Goal: Information Seeking & Learning: Find specific fact

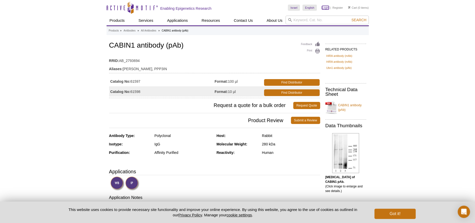
click at [327, 8] on link "Login" at bounding box center [325, 8] width 7 height 4
click at [306, 21] on input "search" at bounding box center [327, 20] width 83 height 9
click at [350, 18] on button "Search" at bounding box center [359, 20] width 18 height 5
type input "395557"
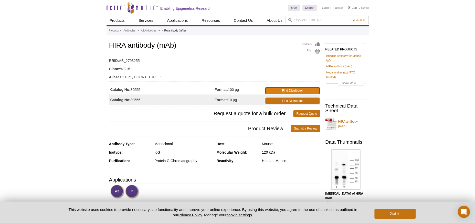
click at [292, 91] on link "Find Distributor" at bounding box center [292, 90] width 54 height 7
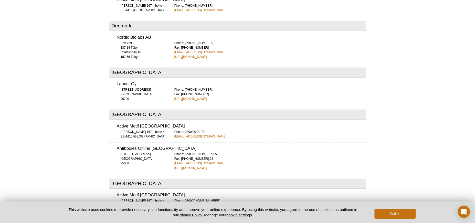
scroll to position [596, 0]
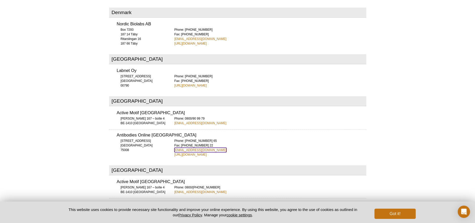
click at [204, 148] on link "orders@anticorps-enligne.fr" at bounding box center [200, 150] width 52 height 5
click at [202, 152] on link "http://www.anticorps-enligne.fr" at bounding box center [190, 154] width 33 height 5
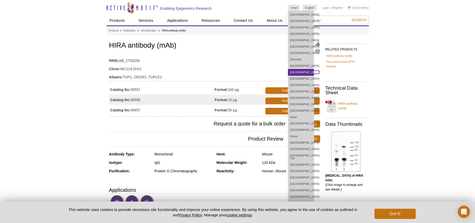
click at [297, 72] on link "[GEOGRAPHIC_DATA]" at bounding box center [301, 72] width 26 height 6
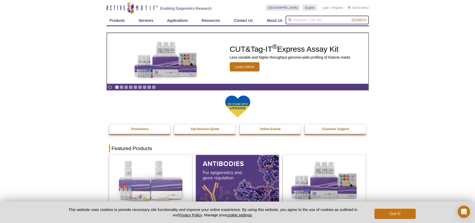
click at [305, 19] on input "search" at bounding box center [327, 20] width 83 height 9
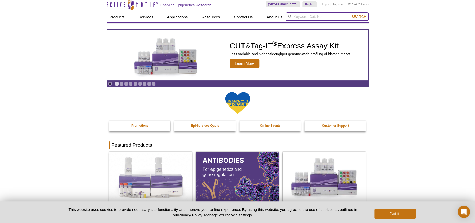
scroll to position [3, 0]
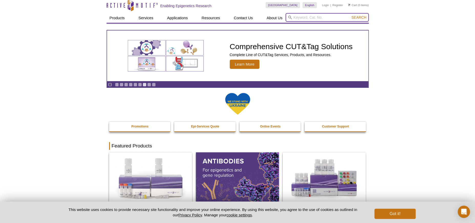
paste input "39557"
type input "39557"
click at [361, 17] on span "Search" at bounding box center [359, 17] width 15 height 4
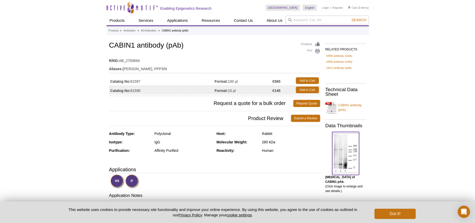
click at [354, 150] on img at bounding box center [345, 153] width 27 height 40
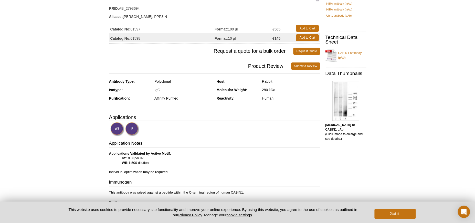
scroll to position [52, 0]
click at [332, 55] on link "CABIN1 antibody (pAb)" at bounding box center [345, 55] width 41 height 15
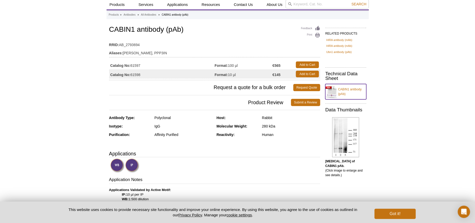
scroll to position [0, 0]
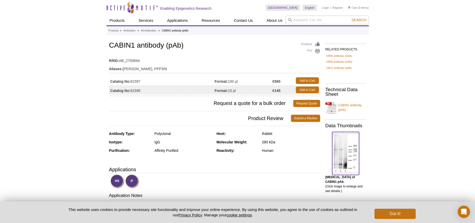
click at [338, 154] on img at bounding box center [345, 153] width 27 height 40
click at [338, 69] on link "Ubn1 antibody (pAb)" at bounding box center [338, 68] width 25 height 5
click at [337, 68] on link "Ubn1 antibody (pAb)" at bounding box center [338, 68] width 25 height 5
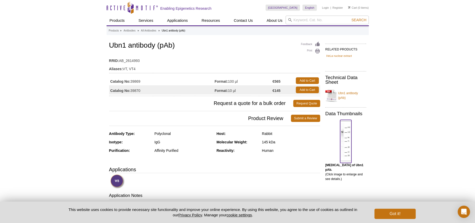
click at [347, 135] on img at bounding box center [345, 141] width 11 height 40
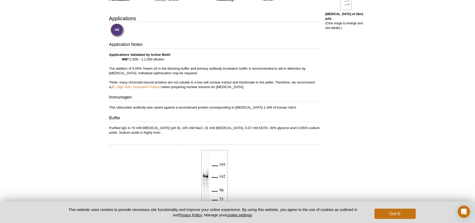
scroll to position [151, 0]
